Goal: Task Accomplishment & Management: Use online tool/utility

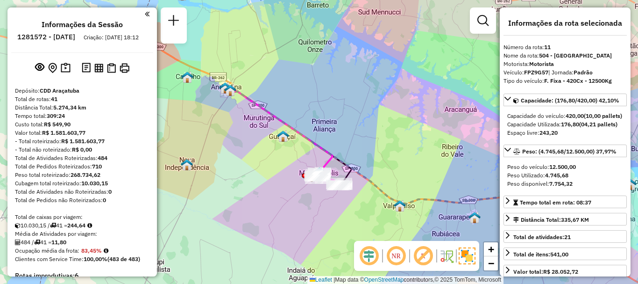
select select "**********"
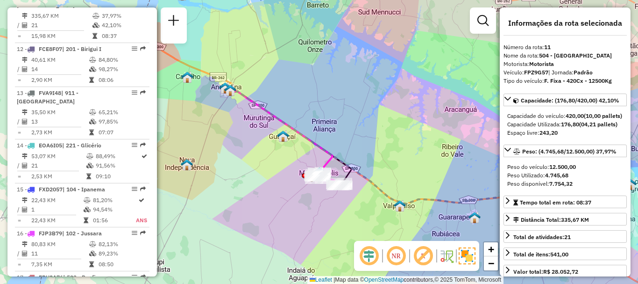
click at [297, 94] on div "Janela de atendimento Grade de atendimento Capacidade Transportadoras Veículos …" at bounding box center [319, 142] width 638 height 284
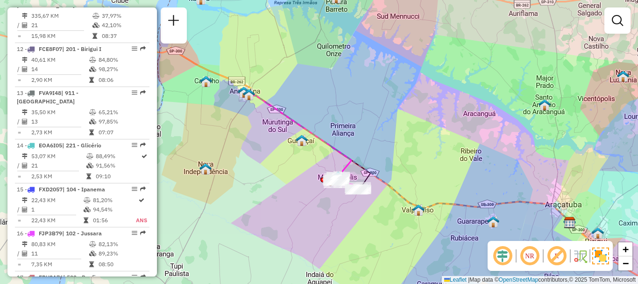
drag, startPoint x: 264, startPoint y: 177, endPoint x: 292, endPoint y: 185, distance: 28.8
click at [292, 185] on div "Janela de atendimento Grade de atendimento Capacidade Transportadoras Veículos …" at bounding box center [319, 142] width 638 height 284
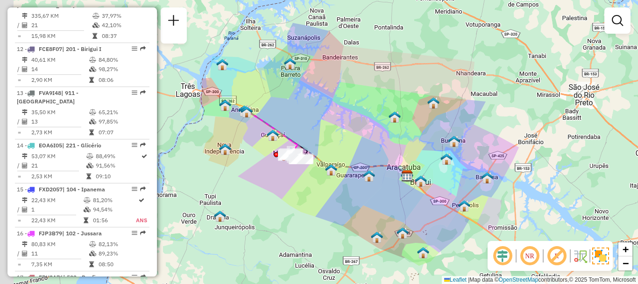
drag, startPoint x: 277, startPoint y: 171, endPoint x: 411, endPoint y: 184, distance: 134.4
click at [345, 160] on icon at bounding box center [327, 144] width 161 height 64
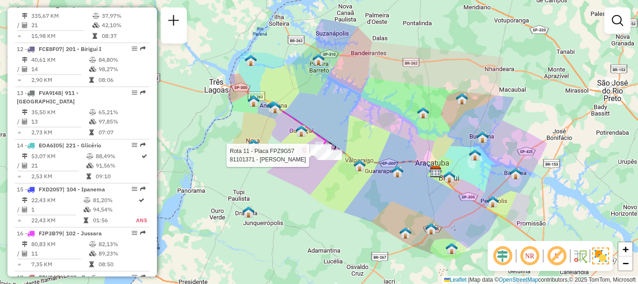
select select "**********"
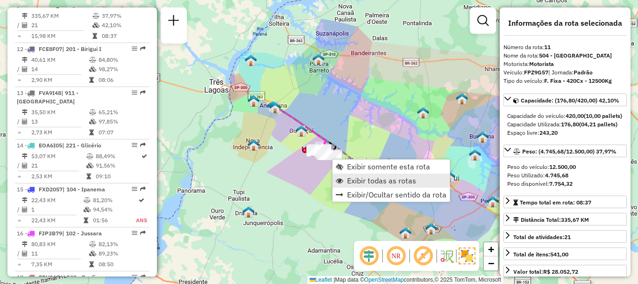
click at [358, 182] on span "Exibir todas as rotas" at bounding box center [381, 180] width 69 height 7
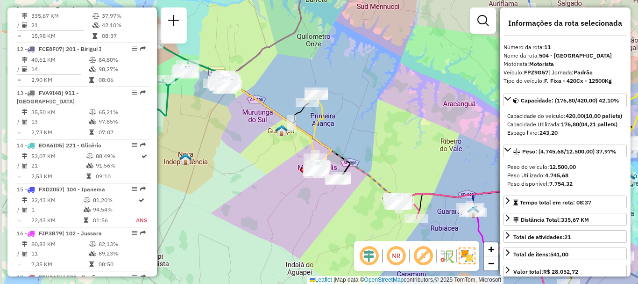
drag, startPoint x: 320, startPoint y: 182, endPoint x: 336, endPoint y: 194, distance: 19.4
click at [336, 194] on div "Janela de atendimento Grade de atendimento Capacidade Transportadoras Veículos …" at bounding box center [319, 142] width 638 height 284
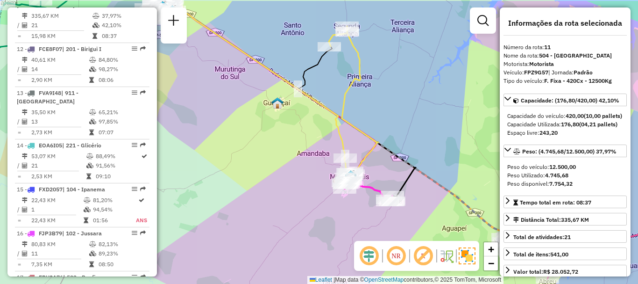
drag, startPoint x: 392, startPoint y: 76, endPoint x: 393, endPoint y: 106, distance: 29.4
click at [393, 106] on div "Janela de atendimento Grade de atendimento Capacidade Transportadoras Veículos …" at bounding box center [319, 142] width 638 height 284
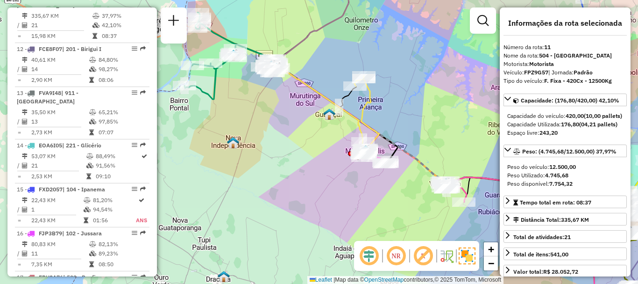
drag, startPoint x: 377, startPoint y: 90, endPoint x: 388, endPoint y: 98, distance: 13.9
click at [388, 98] on div "Janela de atendimento Grade de atendimento Capacidade Transportadoras Veículos …" at bounding box center [319, 142] width 638 height 284
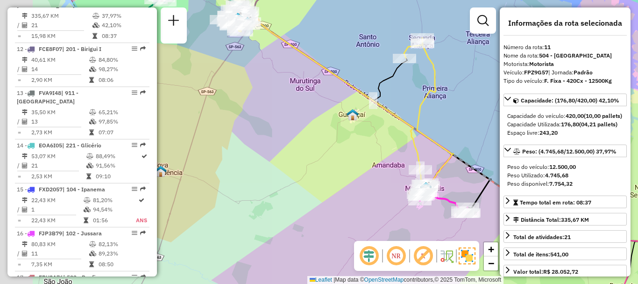
drag, startPoint x: 313, startPoint y: 39, endPoint x: 411, endPoint y: 76, distance: 104.6
click at [411, 76] on div "Janela de atendimento Grade de atendimento Capacidade Transportadoras Veículos …" at bounding box center [319, 142] width 638 height 284
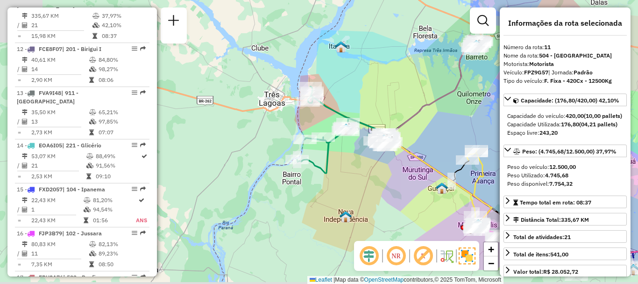
drag, startPoint x: 445, startPoint y: 202, endPoint x: 326, endPoint y: 106, distance: 153.2
click at [322, 108] on div "Janela de atendimento Grade de atendimento Capacidade Transportadoras Veículos …" at bounding box center [319, 142] width 638 height 284
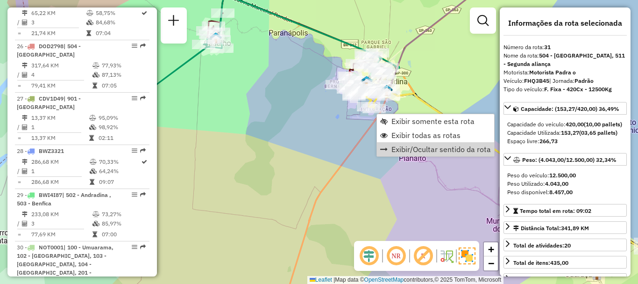
scroll to position [1853, 0]
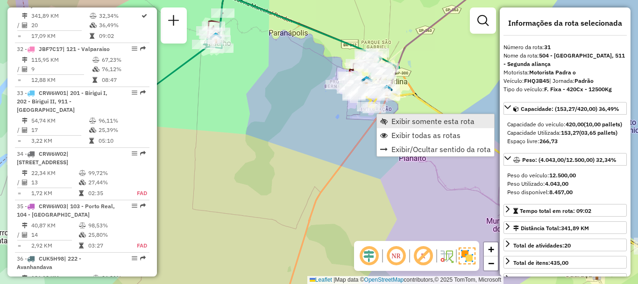
click at [407, 124] on span "Exibir somente esta rota" at bounding box center [433, 120] width 83 height 7
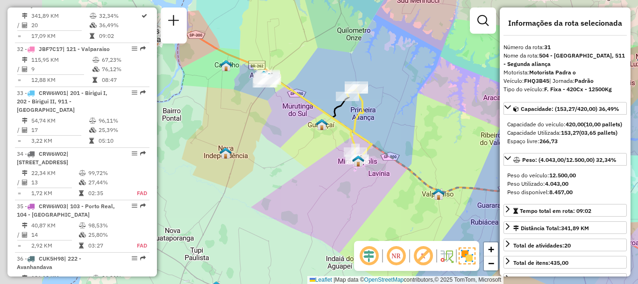
drag, startPoint x: 300, startPoint y: 158, endPoint x: 421, endPoint y: 157, distance: 121.5
click at [421, 157] on div "Janela de atendimento Grade de atendimento Capacidade Transportadoras Veículos …" at bounding box center [319, 142] width 638 height 284
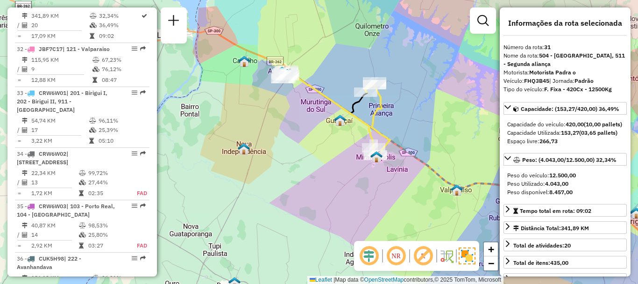
drag, startPoint x: 292, startPoint y: 119, endPoint x: 311, endPoint y: 129, distance: 21.5
click at [311, 129] on div "Janela de atendimento Grade de atendimento Capacidade Transportadoras Veículos …" at bounding box center [319, 142] width 638 height 284
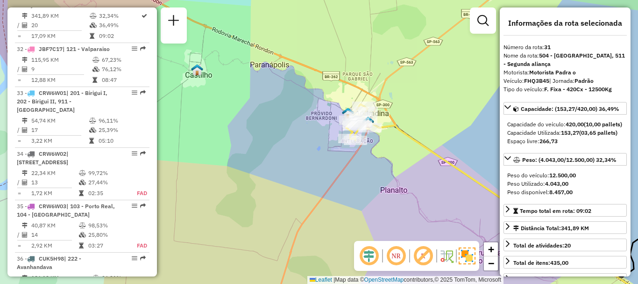
drag, startPoint x: 419, startPoint y: 188, endPoint x: 381, endPoint y: 165, distance: 43.6
click at [381, 165] on div "Janela de atendimento Grade de atendimento Capacidade Transportadoras Veículos …" at bounding box center [319, 142] width 638 height 284
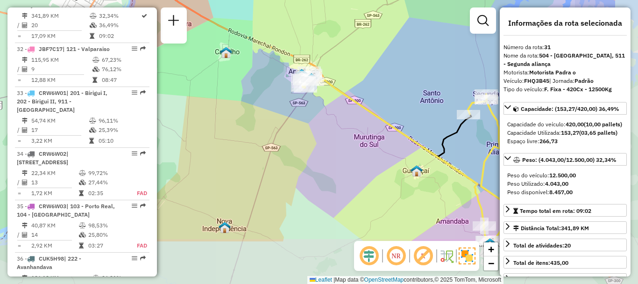
drag, startPoint x: 423, startPoint y: 169, endPoint x: 341, endPoint y: 106, distance: 104.3
click at [342, 107] on div "Janela de atendimento Grade de atendimento Capacidade Transportadoras Veículos …" at bounding box center [319, 142] width 638 height 284
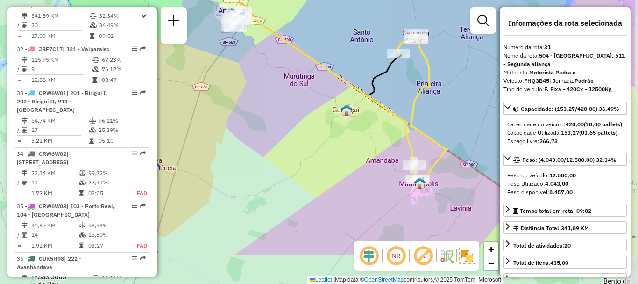
drag, startPoint x: 436, startPoint y: 184, endPoint x: 369, endPoint y: 132, distance: 84.9
click at [368, 125] on div "Janela de atendimento Grade de atendimento Capacidade Transportadoras Veículos …" at bounding box center [319, 142] width 638 height 284
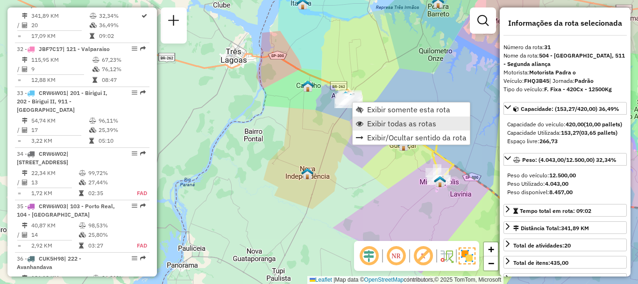
click at [383, 127] on span "Exibir todas as rotas" at bounding box center [401, 123] width 69 height 7
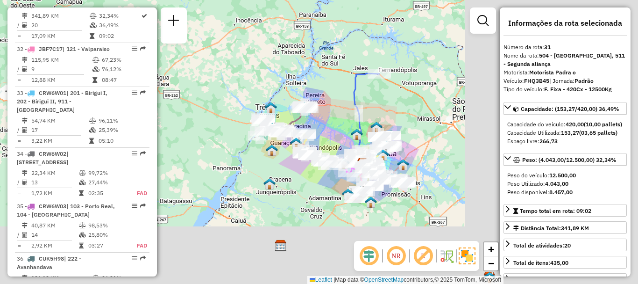
drag, startPoint x: 361, startPoint y: 197, endPoint x: 255, endPoint y: 171, distance: 108.8
click at [256, 172] on div "Janela de atendimento Grade de atendimento Capacidade Transportadoras Veículos …" at bounding box center [319, 142] width 638 height 284
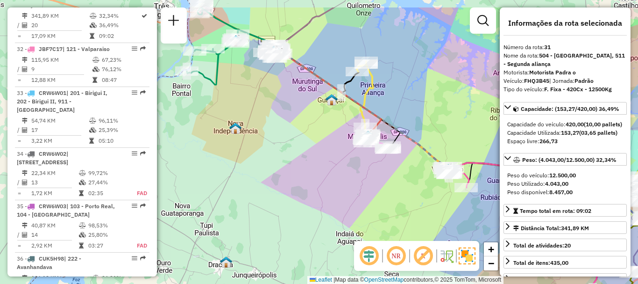
drag, startPoint x: 288, startPoint y: 119, endPoint x: 315, endPoint y: 162, distance: 50.8
click at [316, 162] on div "Janela de atendimento Grade de atendimento Capacidade Transportadoras Veículos …" at bounding box center [319, 142] width 638 height 284
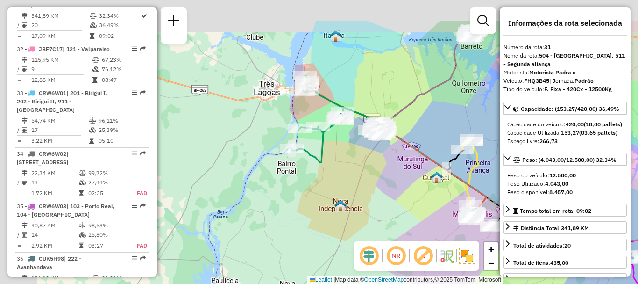
drag, startPoint x: 279, startPoint y: 118, endPoint x: 373, endPoint y: 169, distance: 106.9
click at [373, 169] on div "Janela de atendimento Grade de atendimento Capacidade Transportadoras Veículos …" at bounding box center [319, 142] width 638 height 284
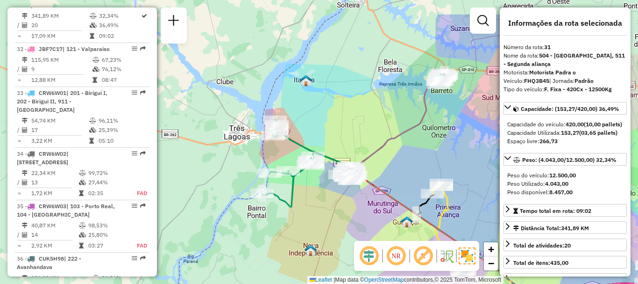
drag, startPoint x: 466, startPoint y: 70, endPoint x: 411, endPoint y: 124, distance: 77.7
click at [411, 124] on icon at bounding box center [399, 122] width 90 height 107
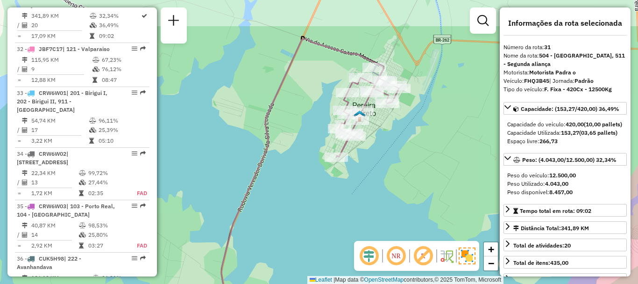
drag, startPoint x: 430, startPoint y: 108, endPoint x: 388, endPoint y: 163, distance: 68.4
click at [388, 163] on div "Janela de atendimento Grade de atendimento Capacidade Transportadoras Veículos …" at bounding box center [319, 142] width 638 height 284
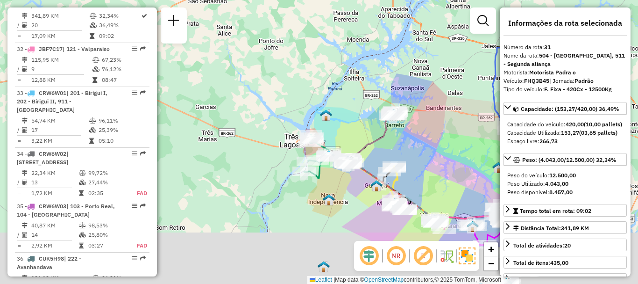
drag, startPoint x: 328, startPoint y: 201, endPoint x: 347, endPoint y: 140, distance: 63.7
click at [366, 131] on div "Janela de atendimento Grade de atendimento Capacidade Transportadoras Veículos …" at bounding box center [319, 142] width 638 height 284
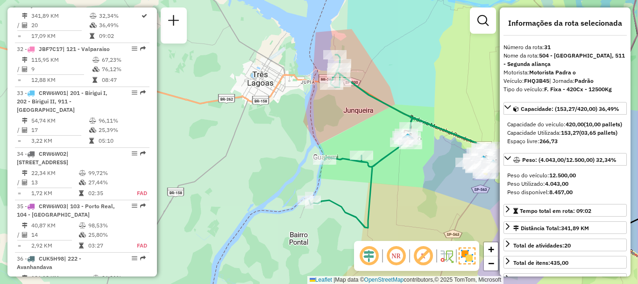
drag, startPoint x: 417, startPoint y: 199, endPoint x: 405, endPoint y: 165, distance: 36.2
click at [406, 166] on div "Janela de atendimento Grade de atendimento Capacidade Transportadoras Veículos …" at bounding box center [319, 142] width 638 height 284
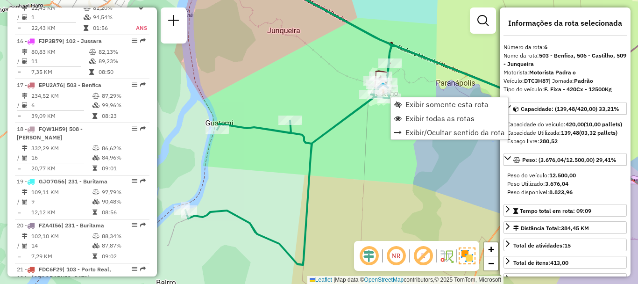
scroll to position [628, 0]
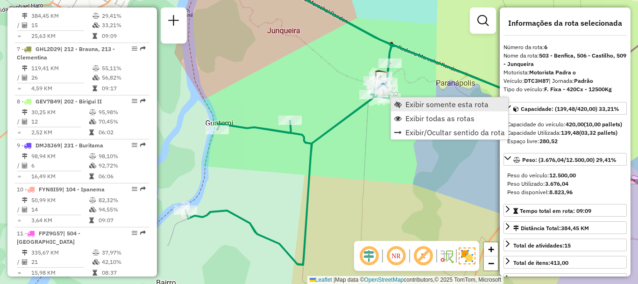
click at [432, 106] on span "Exibir somente esta rota" at bounding box center [447, 103] width 83 height 7
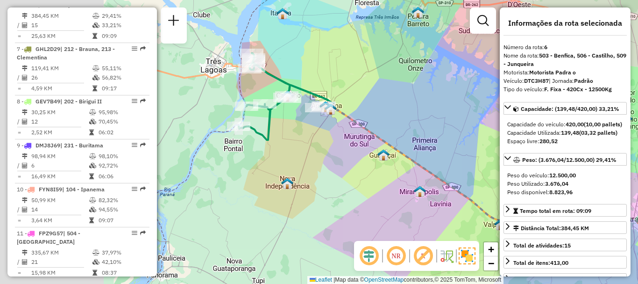
drag, startPoint x: 308, startPoint y: 150, endPoint x: 454, endPoint y: 161, distance: 146.2
click at [454, 161] on icon at bounding box center [491, 173] width 321 height 128
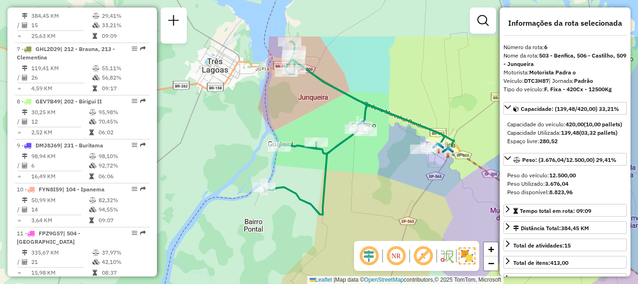
drag, startPoint x: 323, startPoint y: 133, endPoint x: 373, endPoint y: 198, distance: 82.0
click at [373, 198] on div "Janela de atendimento Grade de atendimento Capacidade Transportadoras Veículos …" at bounding box center [319, 142] width 638 height 284
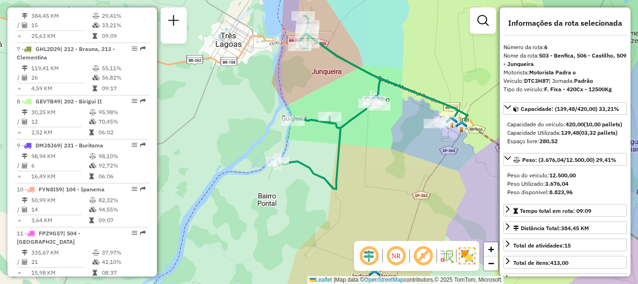
drag, startPoint x: 373, startPoint y: 198, endPoint x: 388, endPoint y: 162, distance: 38.7
click at [388, 162] on div "Janela de atendimento Grade de atendimento Capacidade Transportadoras Veículos …" at bounding box center [319, 142] width 638 height 284
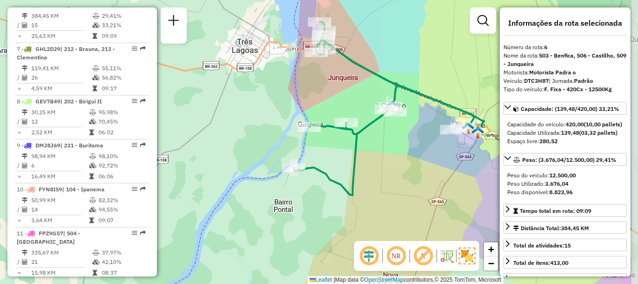
drag, startPoint x: 467, startPoint y: 170, endPoint x: 397, endPoint y: 184, distance: 71.5
click at [397, 184] on div "Janela de atendimento Grade de atendimento Capacidade Transportadoras Veículos …" at bounding box center [319, 142] width 638 height 284
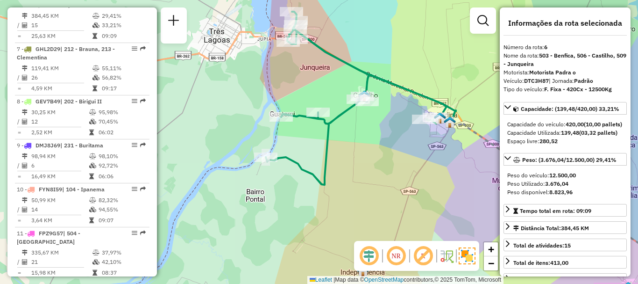
drag, startPoint x: 393, startPoint y: 163, endPoint x: 363, endPoint y: 151, distance: 31.9
click at [363, 151] on div "Janela de atendimento Grade de atendimento Capacidade Transportadoras Veículos …" at bounding box center [319, 142] width 638 height 284
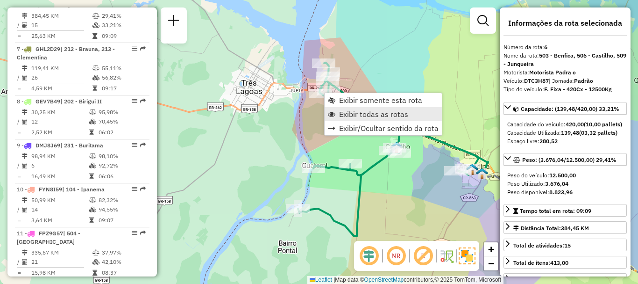
click at [358, 113] on span "Exibir todas as rotas" at bounding box center [373, 113] width 69 height 7
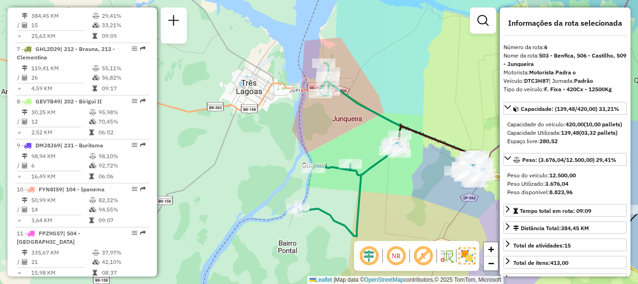
drag, startPoint x: 370, startPoint y: 191, endPoint x: 360, endPoint y: 191, distance: 9.3
click at [361, 191] on div "Janela de atendimento Grade de atendimento Capacidade Transportadoras Veículos …" at bounding box center [319, 142] width 638 height 284
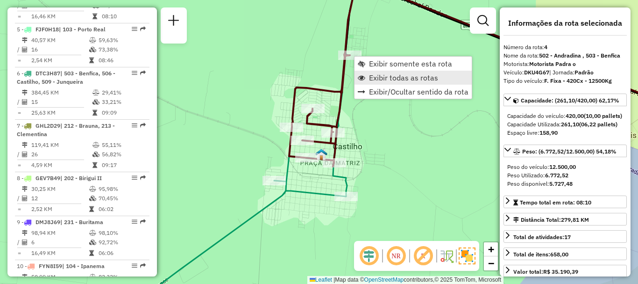
scroll to position [532, 0]
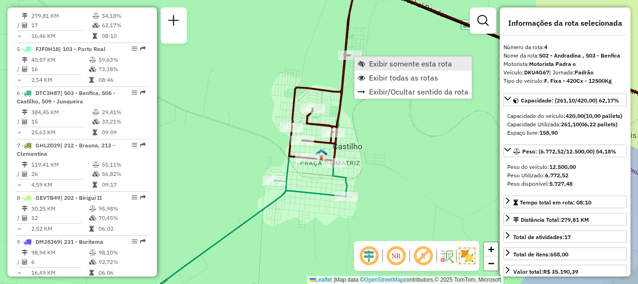
click at [402, 66] on span "Exibir somente esta rota" at bounding box center [410, 63] width 83 height 7
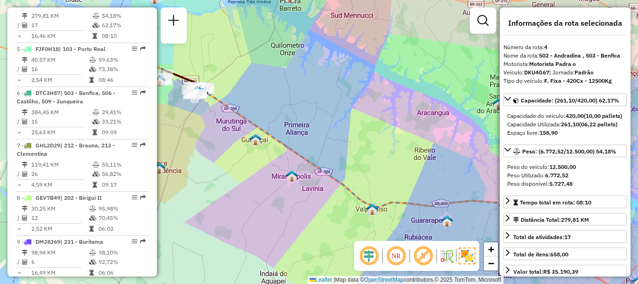
drag, startPoint x: 290, startPoint y: 176, endPoint x: 411, endPoint y: 196, distance: 122.8
click at [298, 182] on img at bounding box center [292, 176] width 12 height 12
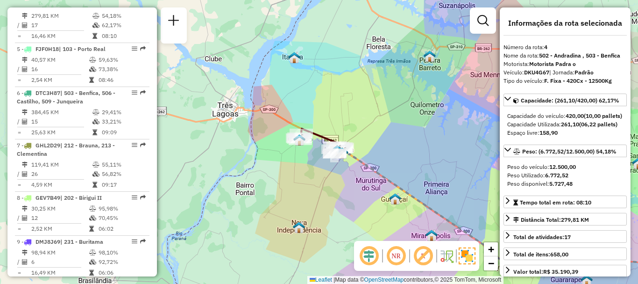
drag, startPoint x: 395, startPoint y: 199, endPoint x: 355, endPoint y: 126, distance: 83.1
click at [367, 147] on div "Janela de atendimento Grade de atendimento Capacidade Transportadoras Veículos …" at bounding box center [319, 142] width 638 height 284
